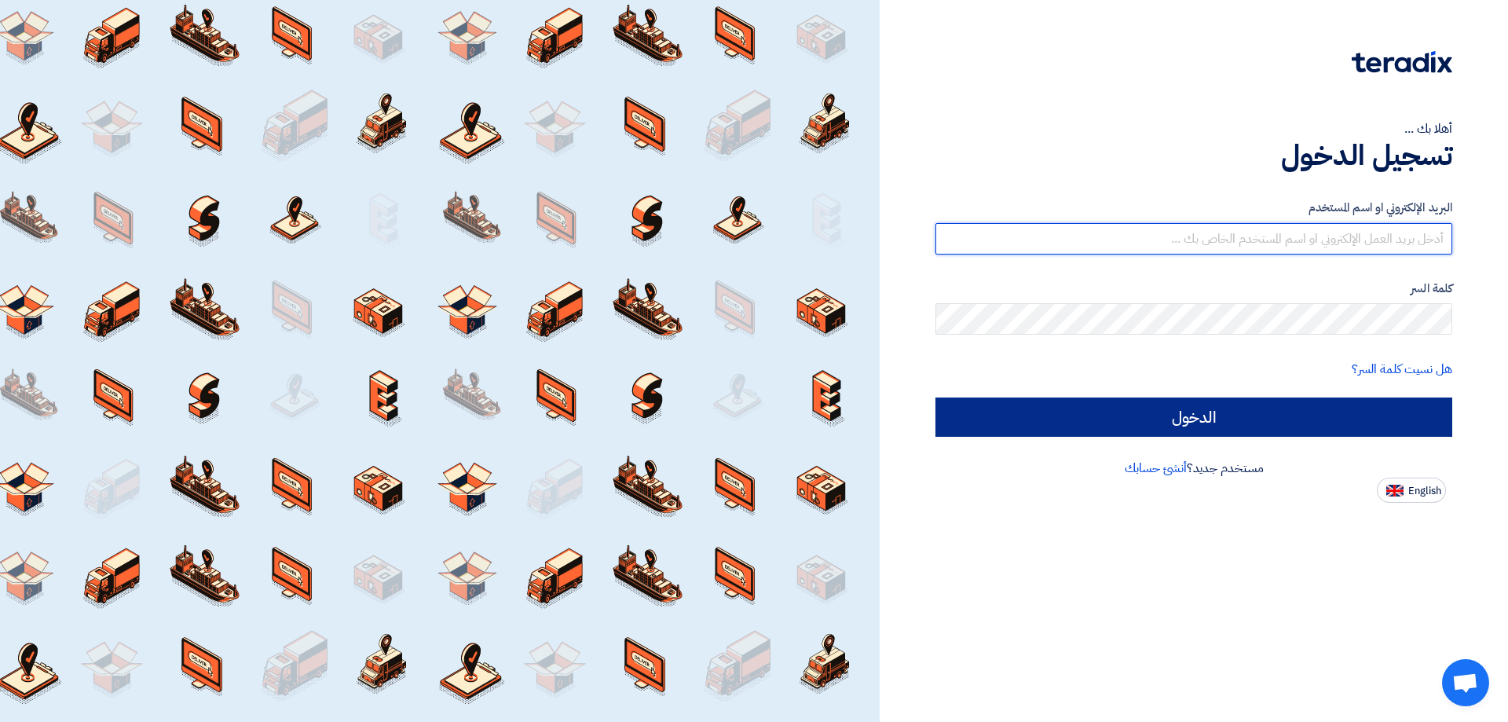
type input "[EMAIL_ADDRESS][DOMAIN_NAME]"
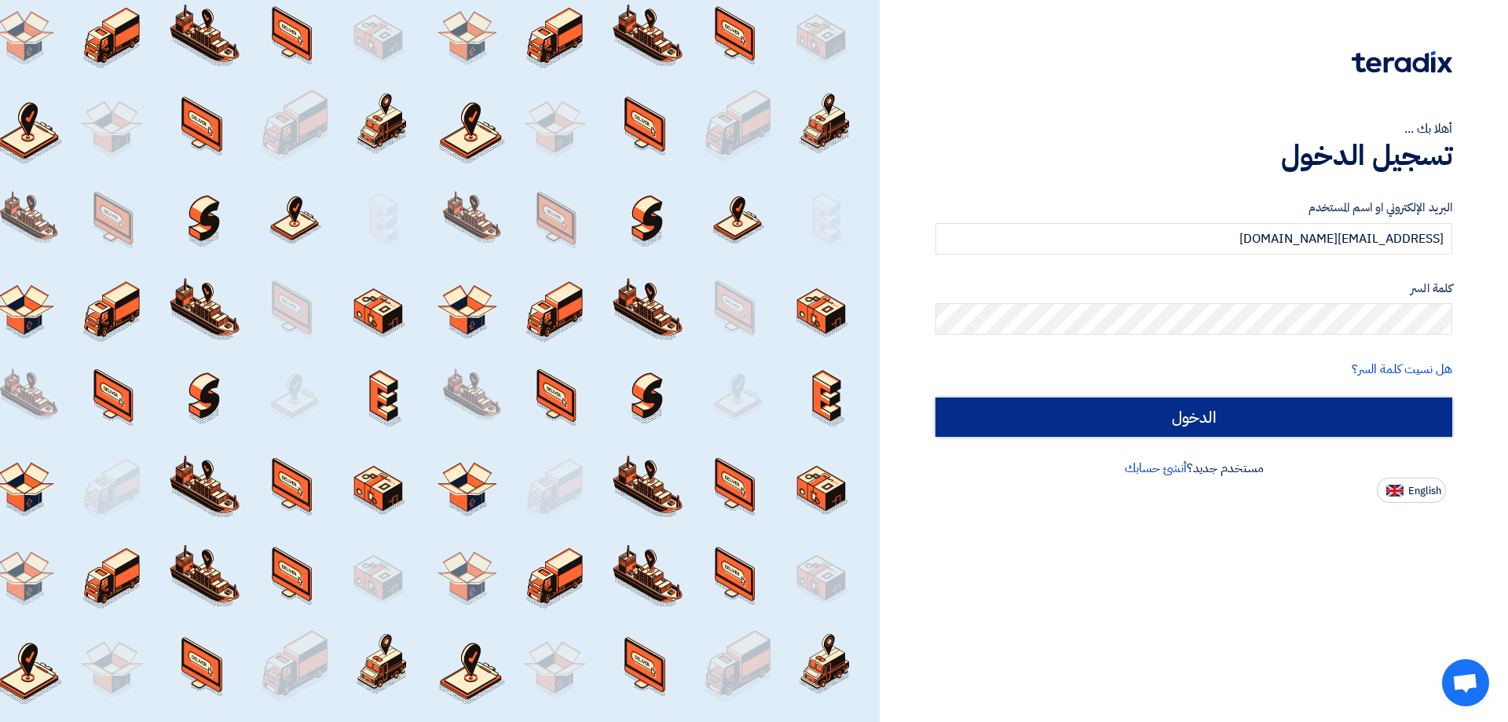
click at [1237, 412] on input "الدخول" at bounding box center [1194, 417] width 517 height 39
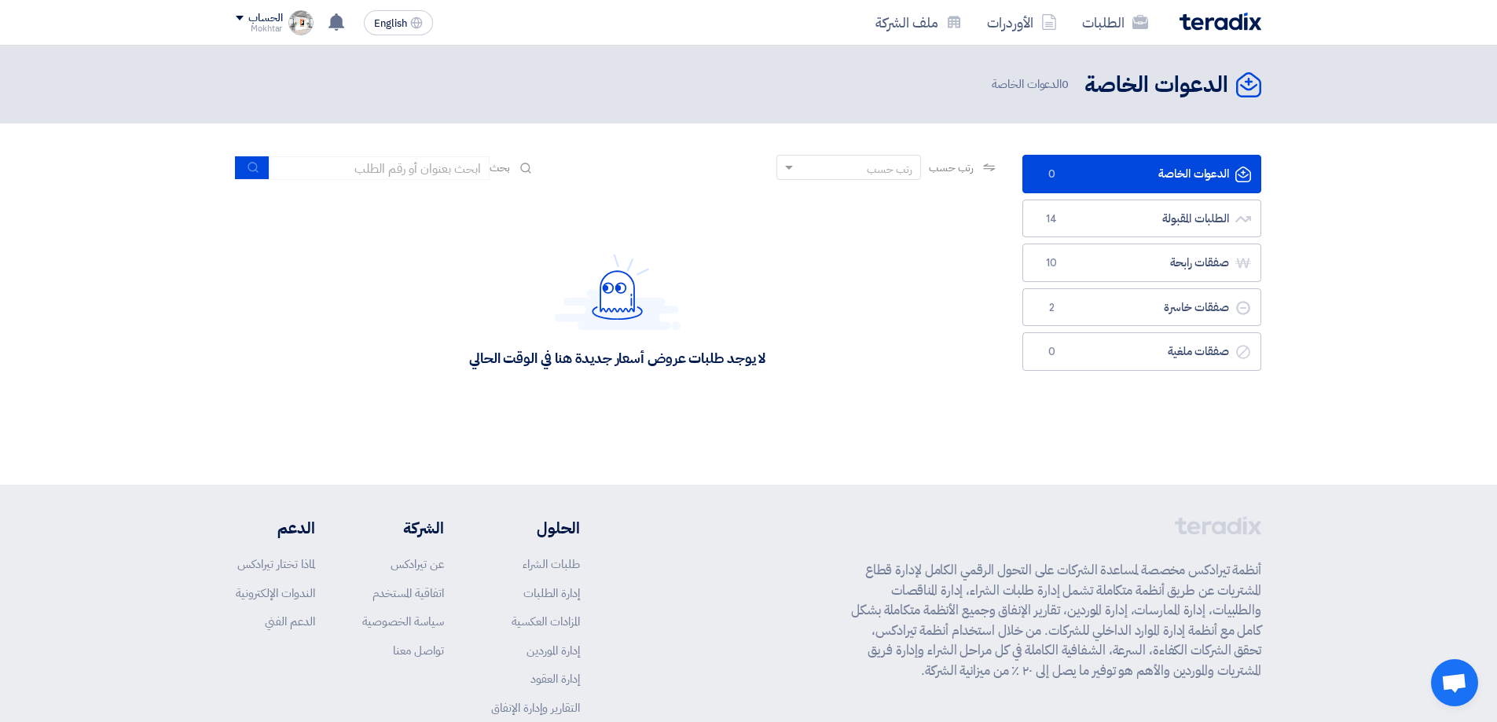
click at [1058, 173] on span "0" at bounding box center [1051, 175] width 19 height 16
